Goal: Navigation & Orientation: Go to known website

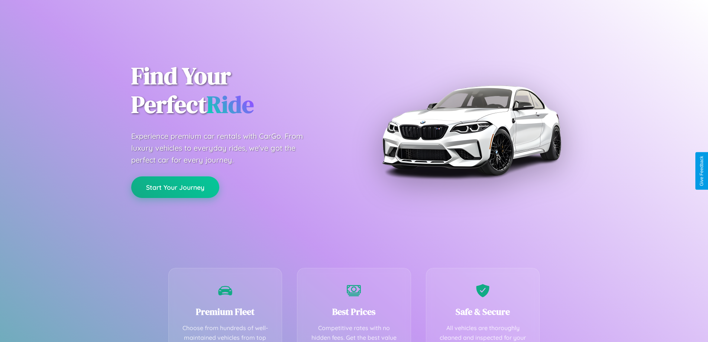
click at [175, 187] on button "Start Your Journey" at bounding box center [175, 187] width 88 height 22
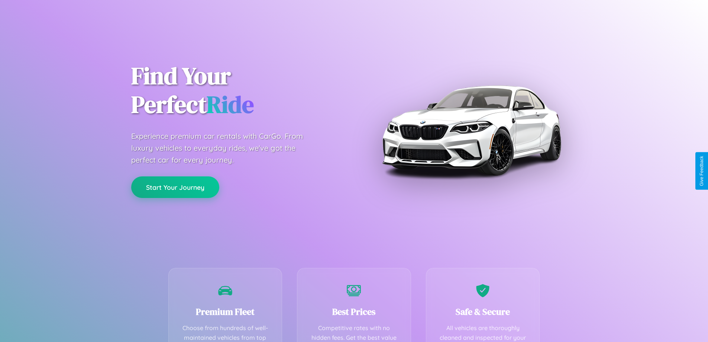
click at [175, 187] on button "Start Your Journey" at bounding box center [175, 187] width 88 height 22
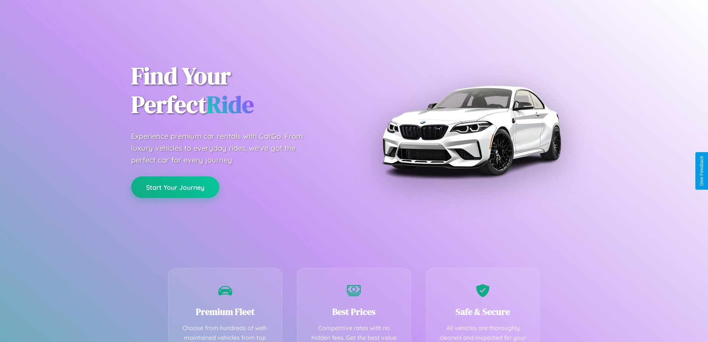
click at [175, 187] on button "Start Your Journey" at bounding box center [175, 187] width 88 height 22
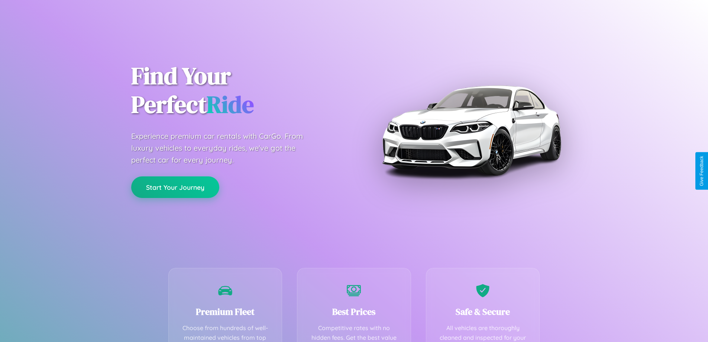
click at [175, 187] on button "Start Your Journey" at bounding box center [175, 187] width 88 height 22
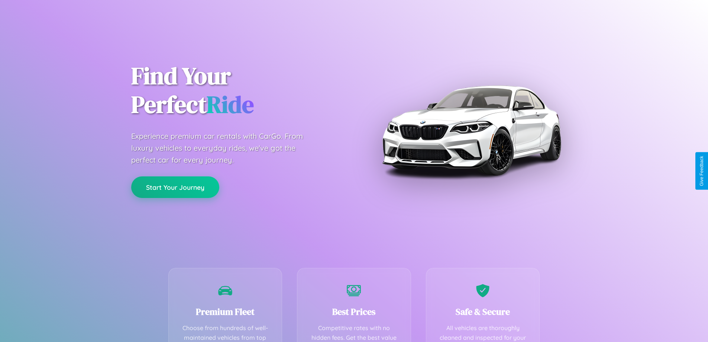
click at [175, 187] on button "Start Your Journey" at bounding box center [175, 187] width 88 height 22
